Goal: Task Accomplishment & Management: Complete application form

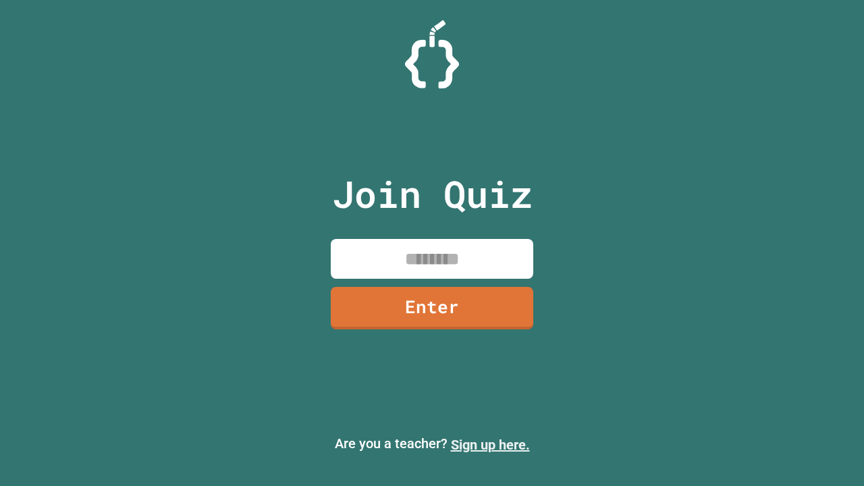
click at [490, 445] on link "Sign up here." at bounding box center [490, 445] width 79 height 16
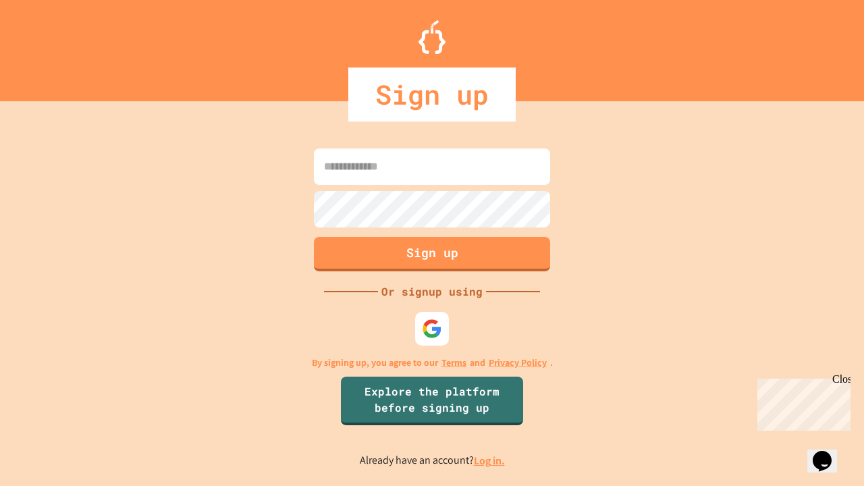
click at [490, 461] on link "Log in." at bounding box center [489, 461] width 31 height 14
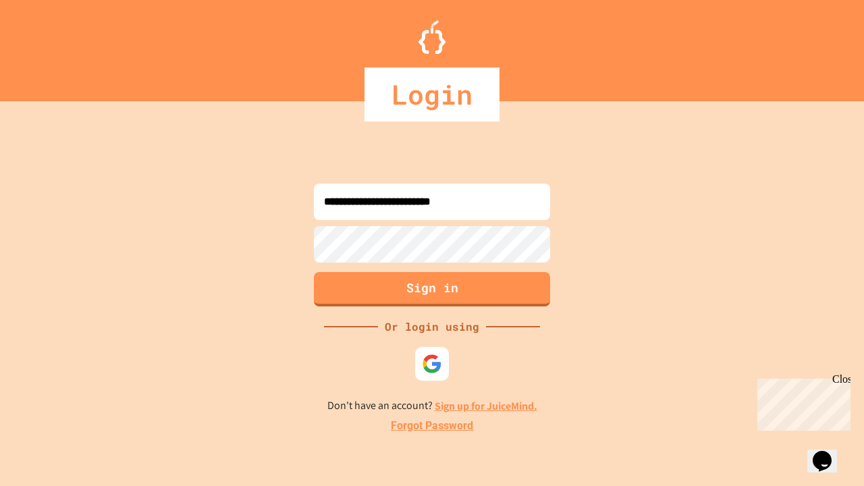
type input "**********"
